Goal: Transaction & Acquisition: Purchase product/service

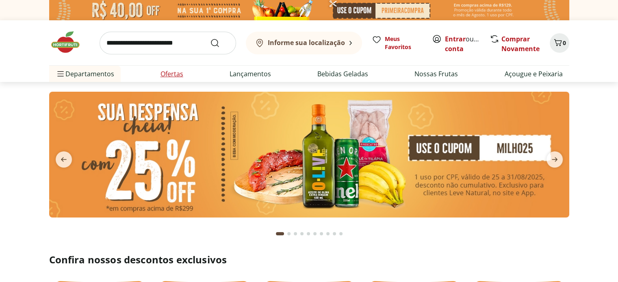
click at [180, 79] on li "Ofertas" at bounding box center [172, 74] width 36 height 16
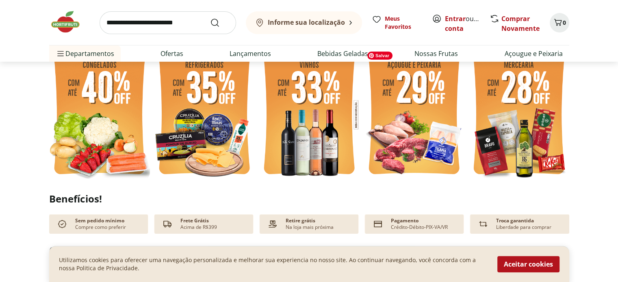
scroll to position [228, 0]
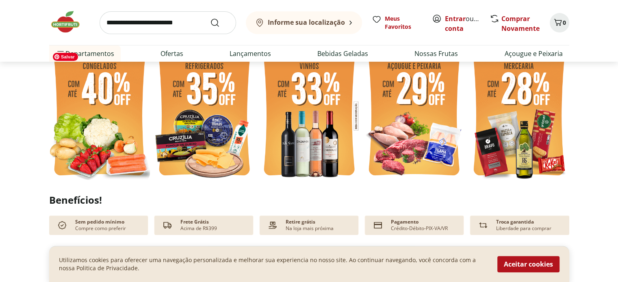
click at [101, 142] on img at bounding box center [99, 116] width 101 height 134
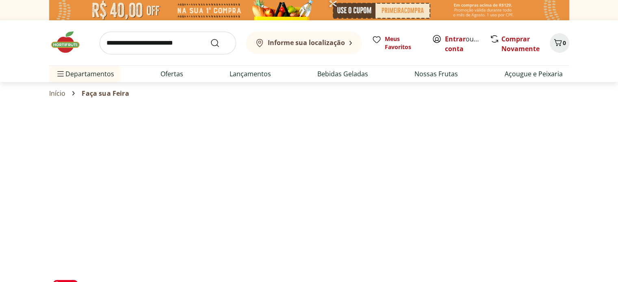
select select "**********"
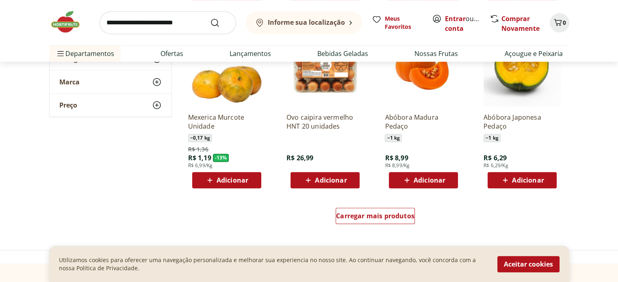
scroll to position [471, 0]
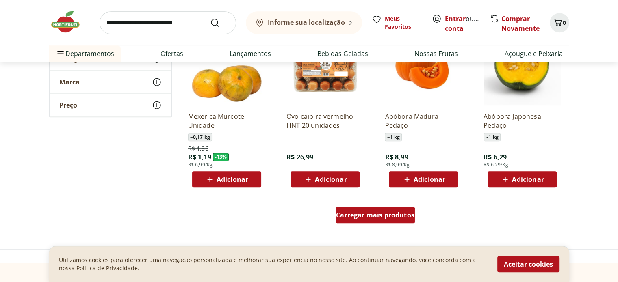
click at [364, 221] on div "Carregar mais produtos" at bounding box center [375, 215] width 79 height 16
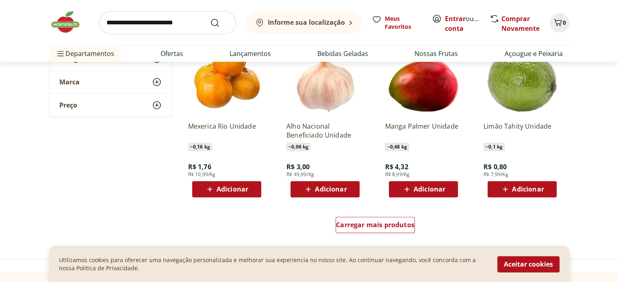
scroll to position [1008, 0]
